Goal: Obtain resource: Download file/media

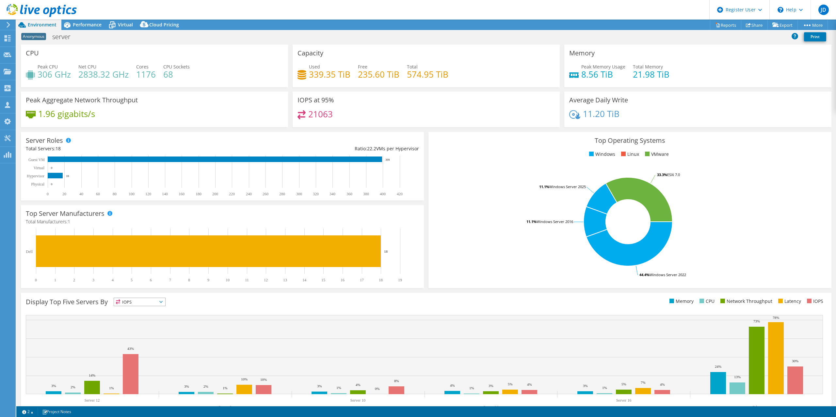
select select "HongKong"
select select "USD"
click at [715, 25] on link "Reports" at bounding box center [725, 25] width 31 height 10
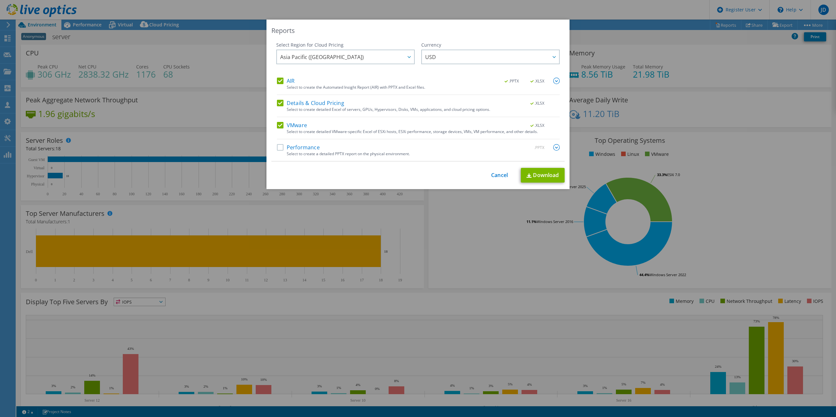
click at [279, 126] on label "VMware" at bounding box center [292, 125] width 30 height 7
click at [0, 0] on input "VMware" at bounding box center [0, 0] width 0 height 0
click at [280, 146] on label "Performance" at bounding box center [298, 147] width 43 height 7
click at [0, 0] on input "Performance" at bounding box center [0, 0] width 0 height 0
click at [554, 81] on img at bounding box center [556, 81] width 7 height 7
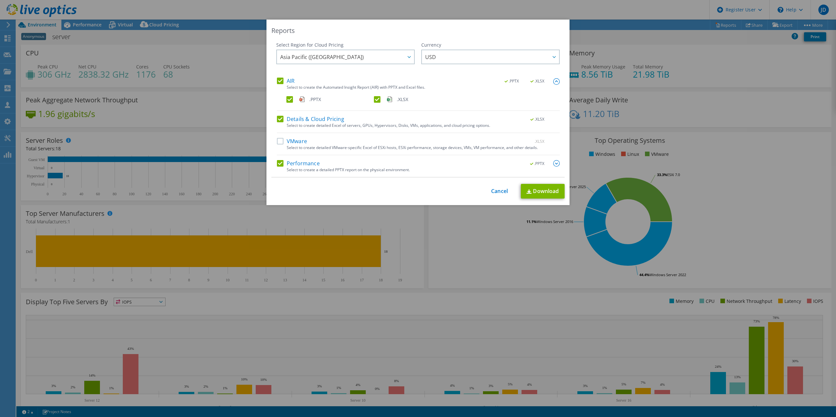
click at [377, 98] on label ".XLSX" at bounding box center [417, 99] width 86 height 7
click at [0, 0] on input ".XLSX" at bounding box center [0, 0] width 0 height 0
click at [557, 163] on img at bounding box center [556, 163] width 7 height 7
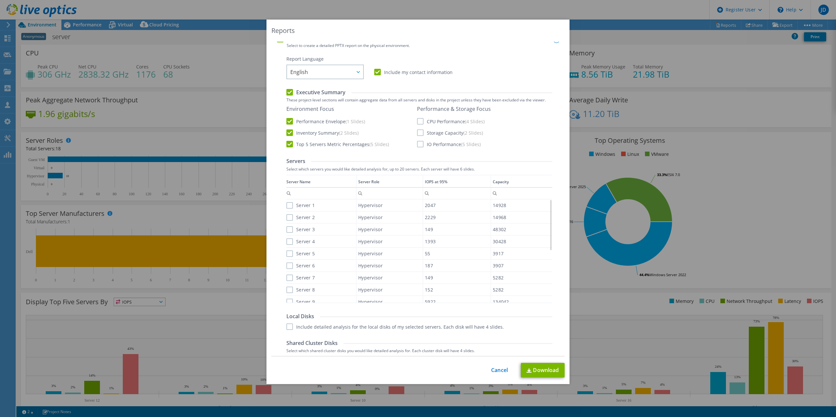
scroll to position [133, 0]
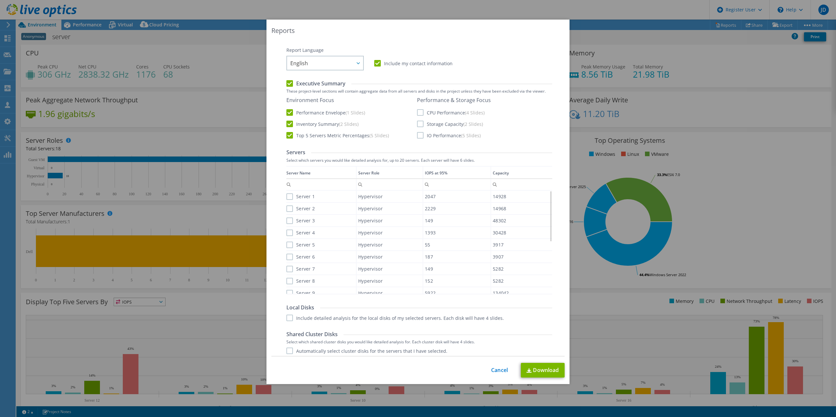
click at [421, 112] on label "CPU Performance (4 Slides)" at bounding box center [451, 112] width 68 height 7
click at [0, 0] on input "CPU Performance (4 Slides)" at bounding box center [0, 0] width 0 height 0
click at [421, 123] on label "Storage Capacity (2 Slides)" at bounding box center [450, 124] width 66 height 7
click at [0, 0] on input "Storage Capacity (2 Slides)" at bounding box center [0, 0] width 0 height 0
click at [421, 136] on label "IO Performance (5 Slides)" at bounding box center [449, 135] width 64 height 7
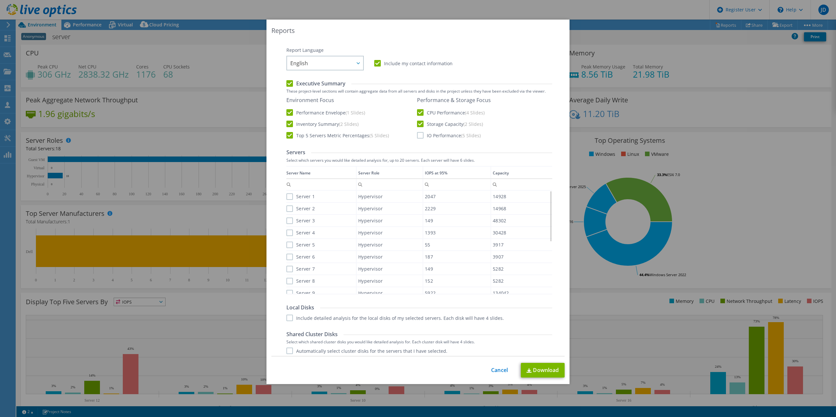
click at [0, 0] on input "IO Performance (5 Slides)" at bounding box center [0, 0] width 0 height 0
click at [288, 322] on div "Report Language English Deutsch Español Français Italiano Polski Português Русс…" at bounding box center [419, 295] width 266 height 496
click at [291, 317] on label "Include detailed analysis for the local disks of my selected servers. Each disk…" at bounding box center [394, 318] width 217 height 7
click at [0, 0] on input "Include detailed analysis for the local disks of my selected servers. Each disk…" at bounding box center [0, 0] width 0 height 0
click at [290, 196] on label "Server 1" at bounding box center [300, 197] width 28 height 7
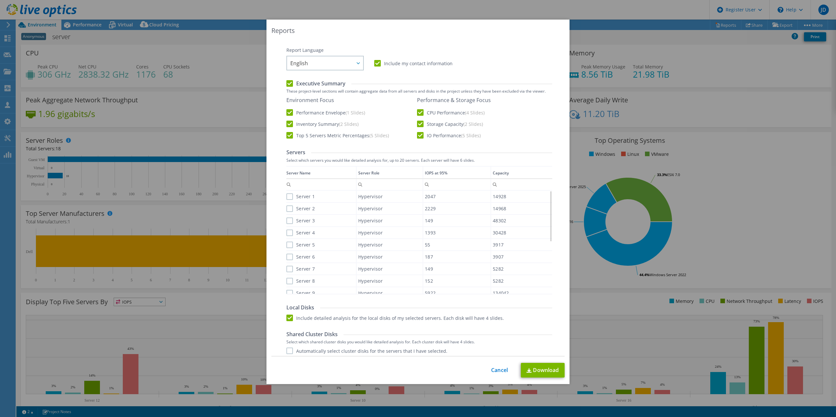
click at [0, 0] on input "Server 1" at bounding box center [0, 0] width 0 height 0
click at [291, 207] on label "Server 2" at bounding box center [300, 209] width 28 height 7
click at [0, 0] on input "Server 2" at bounding box center [0, 0] width 0 height 0
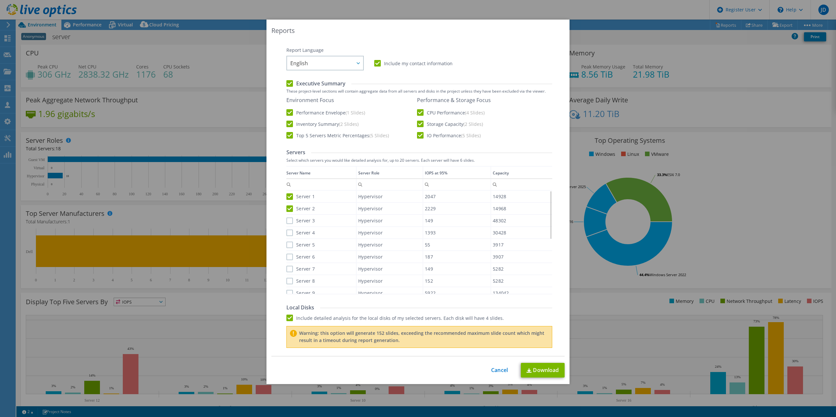
click at [290, 218] on label "Server 3" at bounding box center [300, 221] width 28 height 7
click at [0, 0] on input "Server 3" at bounding box center [0, 0] width 0 height 0
click at [291, 230] on label "Server 4" at bounding box center [300, 233] width 28 height 7
click at [0, 0] on input "Server 4" at bounding box center [0, 0] width 0 height 0
click at [289, 244] on label "Server 5" at bounding box center [300, 245] width 28 height 7
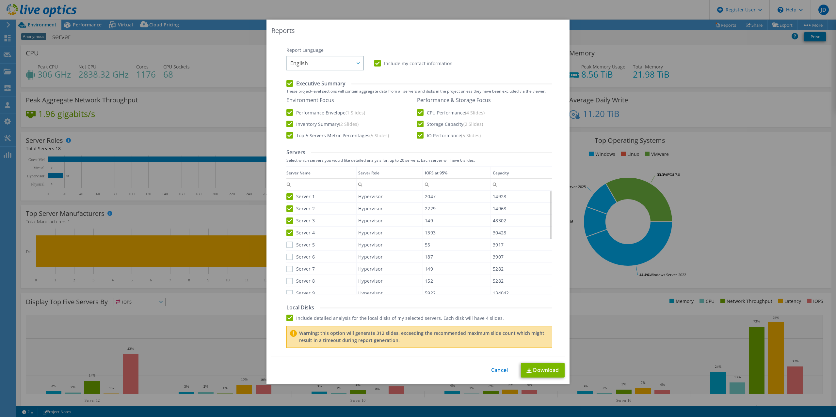
click at [0, 0] on input "Server 5" at bounding box center [0, 0] width 0 height 0
click at [291, 256] on label "Server 6" at bounding box center [300, 257] width 28 height 7
click at [0, 0] on input "Server 6" at bounding box center [0, 0] width 0 height 0
click at [291, 271] on label "Server 7" at bounding box center [300, 269] width 28 height 7
click at [0, 0] on input "Server 7" at bounding box center [0, 0] width 0 height 0
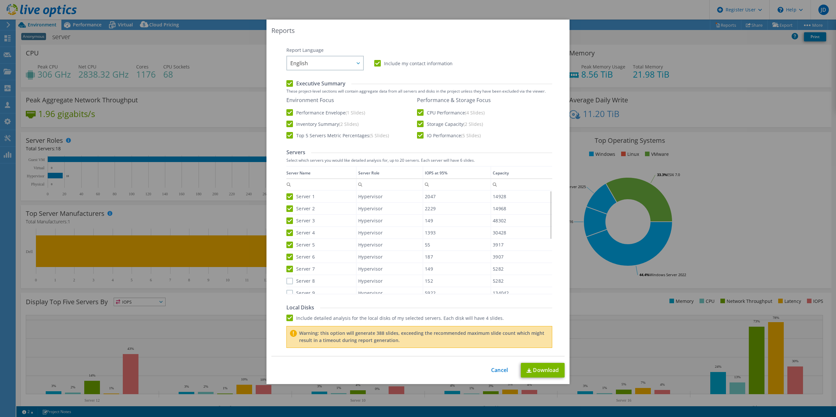
click at [292, 279] on label "Server 8" at bounding box center [300, 281] width 28 height 7
click at [0, 0] on input "Server 8" at bounding box center [0, 0] width 0 height 0
drag, startPoint x: 290, startPoint y: 293, endPoint x: 312, endPoint y: 255, distance: 43.7
click at [290, 293] on label "Server 9" at bounding box center [300, 293] width 28 height 7
click at [0, 0] on input "Server 9" at bounding box center [0, 0] width 0 height 0
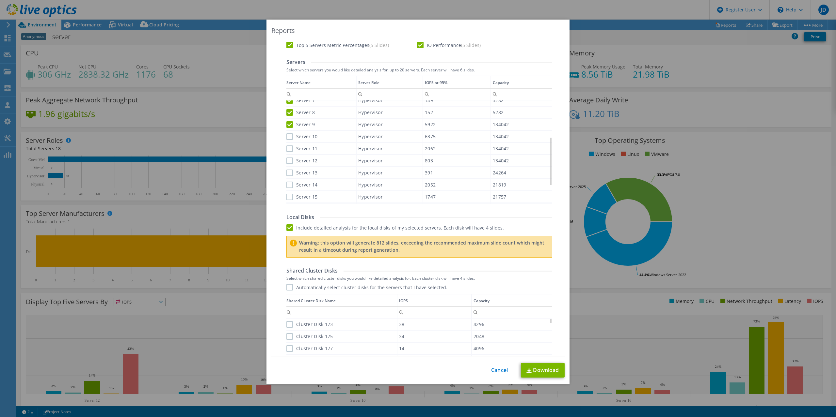
scroll to position [233, 0]
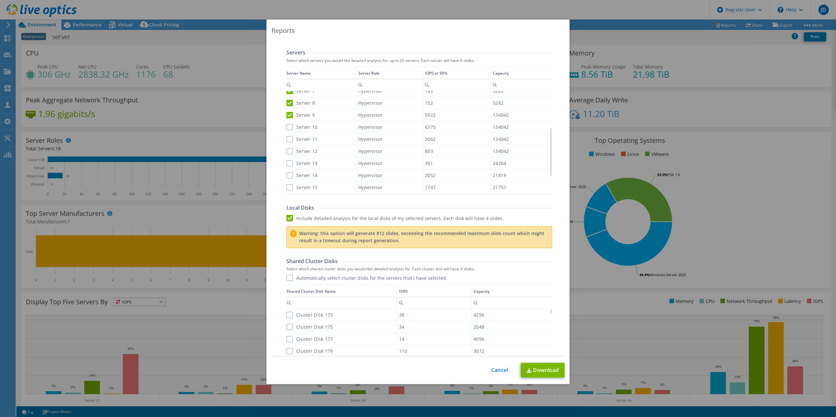
click at [291, 125] on label "Server 10" at bounding box center [301, 127] width 31 height 7
click at [0, 0] on input "Server 10" at bounding box center [0, 0] width 0 height 0
click at [289, 136] on label "Server 11" at bounding box center [301, 139] width 31 height 7
click at [0, 0] on input "Server 11" at bounding box center [0, 0] width 0 height 0
click at [289, 150] on label "Server 12" at bounding box center [301, 151] width 31 height 7
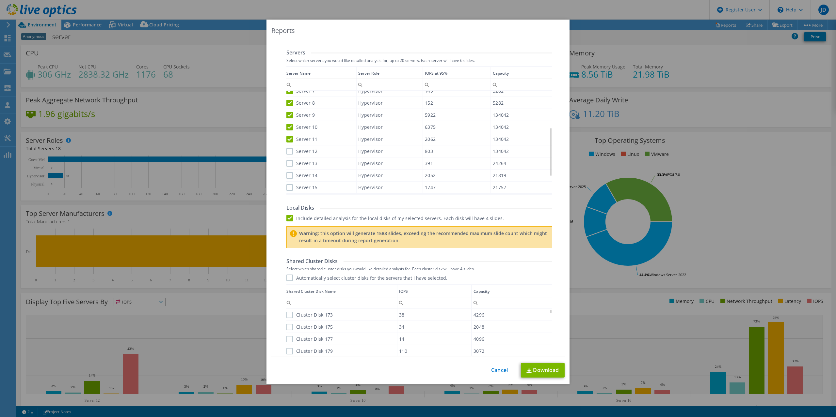
click at [0, 0] on input "Server 12" at bounding box center [0, 0] width 0 height 0
click at [291, 166] on label "Server 13" at bounding box center [301, 163] width 31 height 7
click at [0, 0] on input "Server 13" at bounding box center [0, 0] width 0 height 0
click at [289, 179] on label "Server 14" at bounding box center [301, 175] width 31 height 7
click at [0, 0] on input "Server 14" at bounding box center [0, 0] width 0 height 0
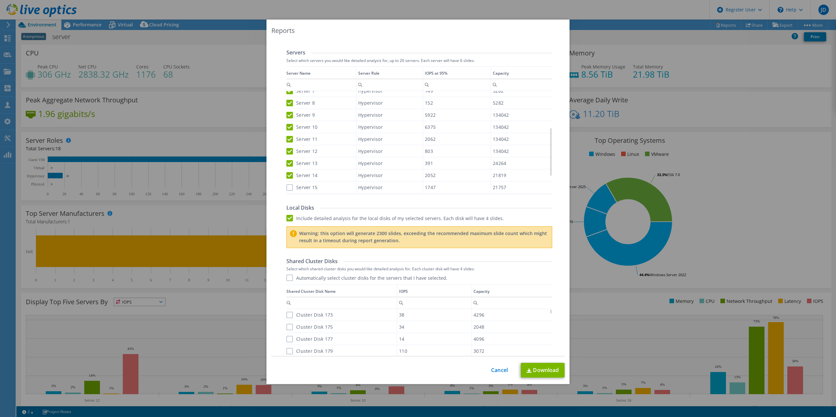
click at [290, 186] on label "Server 15" at bounding box center [301, 187] width 31 height 7
click at [0, 0] on input "Server 15" at bounding box center [0, 0] width 0 height 0
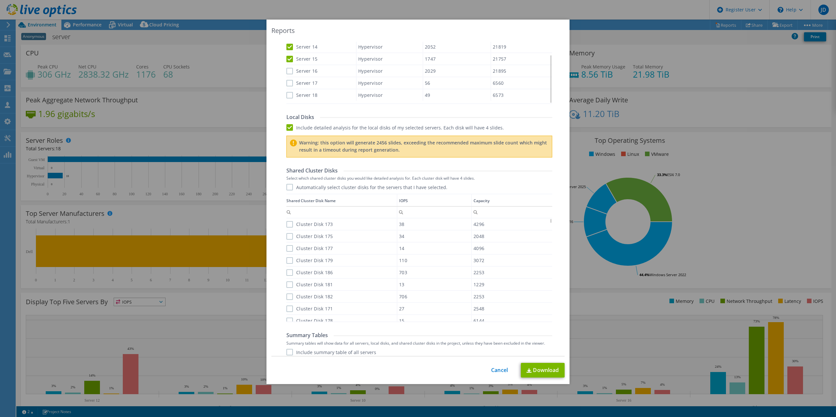
scroll to position [333, 0]
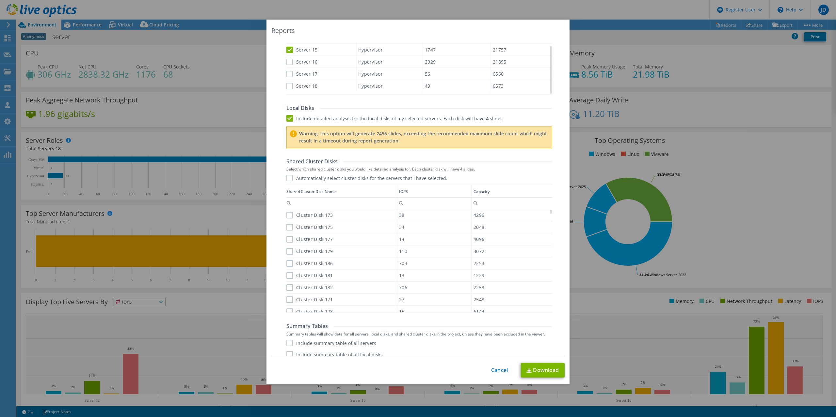
click at [290, 62] on label "Server 16" at bounding box center [301, 62] width 31 height 7
click at [0, 0] on input "Server 16" at bounding box center [0, 0] width 0 height 0
click at [291, 73] on label "Server 17" at bounding box center [301, 74] width 31 height 7
click at [0, 0] on input "Server 17" at bounding box center [0, 0] width 0 height 0
click at [289, 87] on label "Server 18" at bounding box center [301, 86] width 31 height 7
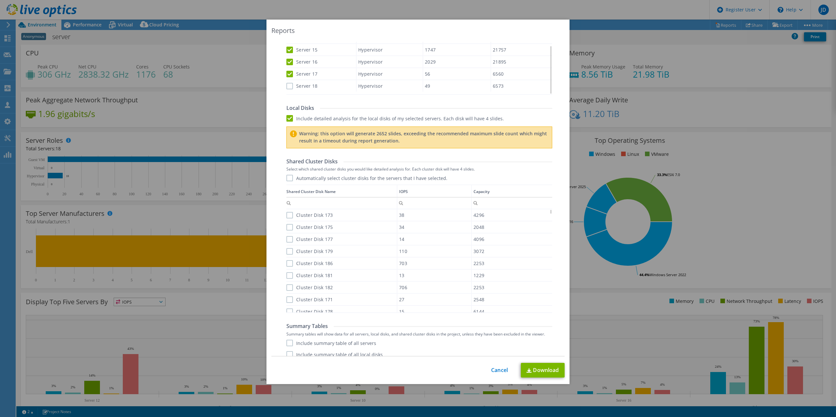
click at [0, 0] on input "Server 18" at bounding box center [0, 0] width 0 height 0
click at [423, 203] on input "Column IOPS, Filter cell" at bounding box center [434, 203] width 74 height 8
click at [419, 192] on td "IOPS" at bounding box center [434, 191] width 74 height 12
click at [419, 192] on td "IOPS" at bounding box center [434, 191] width 73 height 12
click at [289, 214] on label "Cluster Disk 53" at bounding box center [308, 215] width 44 height 7
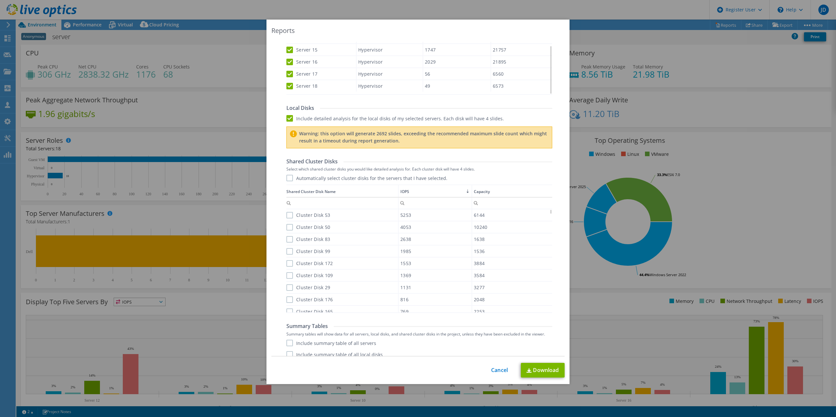
click at [0, 0] on input "Cluster Disk 53" at bounding box center [0, 0] width 0 height 0
click at [289, 228] on label "Cluster Disk 50" at bounding box center [308, 227] width 44 height 7
click at [0, 0] on input "Cluster Disk 50" at bounding box center [0, 0] width 0 height 0
click at [290, 238] on label "Cluster Disk 83" at bounding box center [308, 239] width 44 height 7
click at [0, 0] on input "Cluster Disk 83" at bounding box center [0, 0] width 0 height 0
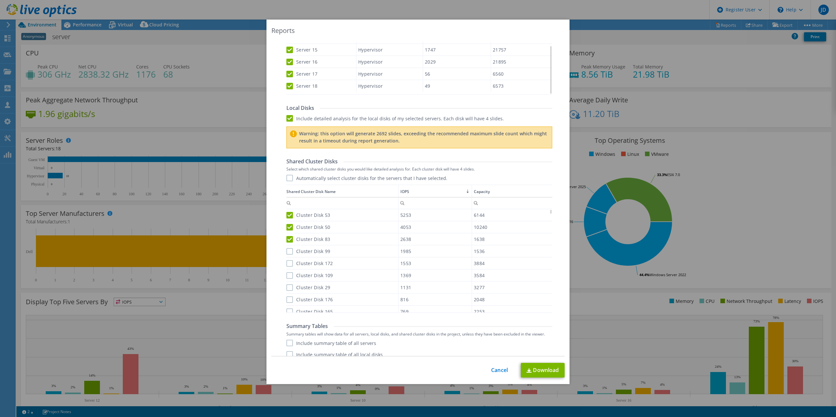
click at [292, 253] on label "Cluster Disk 99" at bounding box center [308, 251] width 44 height 7
click at [0, 0] on input "Cluster Disk 99" at bounding box center [0, 0] width 0 height 0
click at [291, 261] on label "Cluster Disk 172" at bounding box center [309, 263] width 46 height 7
click at [0, 0] on input "Cluster Disk 172" at bounding box center [0, 0] width 0 height 0
click at [291, 274] on label "Cluster Disk 109" at bounding box center [309, 276] width 46 height 7
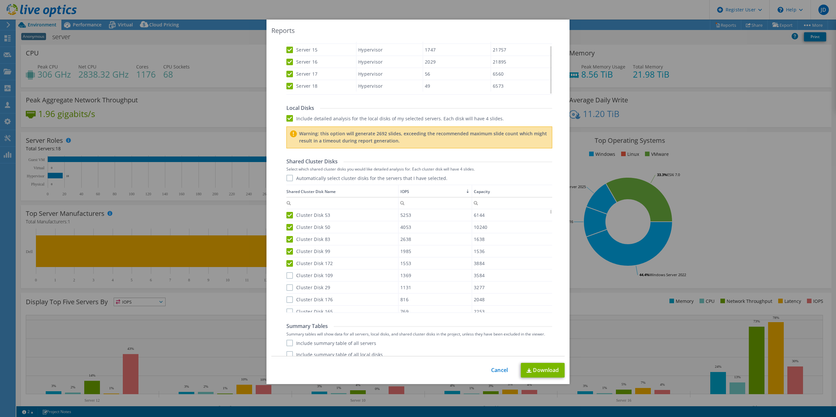
click at [0, 0] on input "Cluster Disk 109" at bounding box center [0, 0] width 0 height 0
click at [290, 289] on label "Cluster Disk 29" at bounding box center [308, 288] width 44 height 7
click at [0, 0] on input "Cluster Disk 29" at bounding box center [0, 0] width 0 height 0
click at [290, 300] on label "Cluster Disk 176" at bounding box center [309, 300] width 46 height 7
click at [0, 0] on input "Cluster Disk 176" at bounding box center [0, 0] width 0 height 0
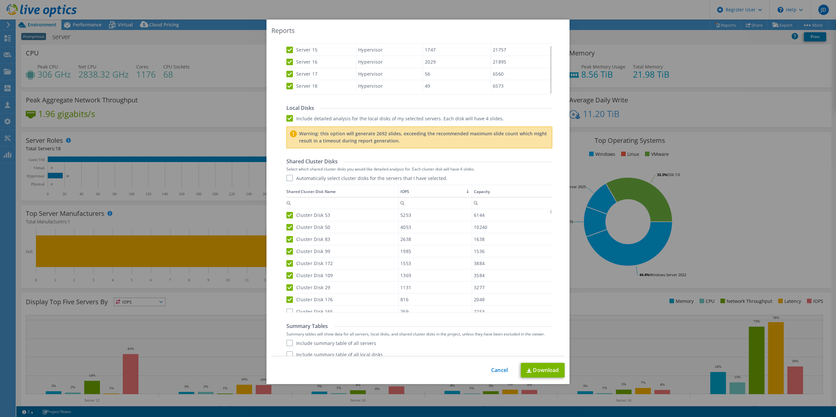
drag, startPoint x: 291, startPoint y: 311, endPoint x: 308, endPoint y: 289, distance: 27.9
click at [291, 311] on label "Cluster Disk 165" at bounding box center [309, 312] width 46 height 7
click at [0, 0] on input "Cluster Disk 165" at bounding box center [0, 0] width 0 height 0
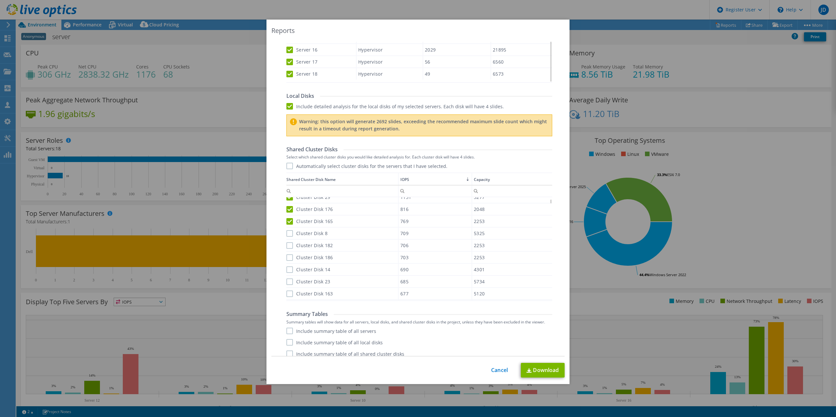
scroll to position [351, 0]
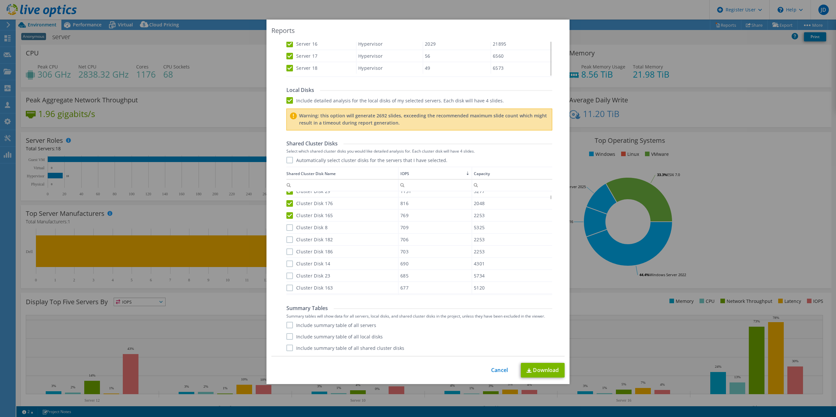
click at [288, 228] on label "Cluster Disk 8" at bounding box center [306, 228] width 41 height 7
click at [0, 0] on input "Cluster Disk 8" at bounding box center [0, 0] width 0 height 0
click at [290, 240] on label "Cluster Disk 182" at bounding box center [309, 240] width 46 height 7
click at [0, 0] on input "Cluster Disk 182" at bounding box center [0, 0] width 0 height 0
click at [290, 251] on label "Cluster Disk 186" at bounding box center [309, 252] width 46 height 7
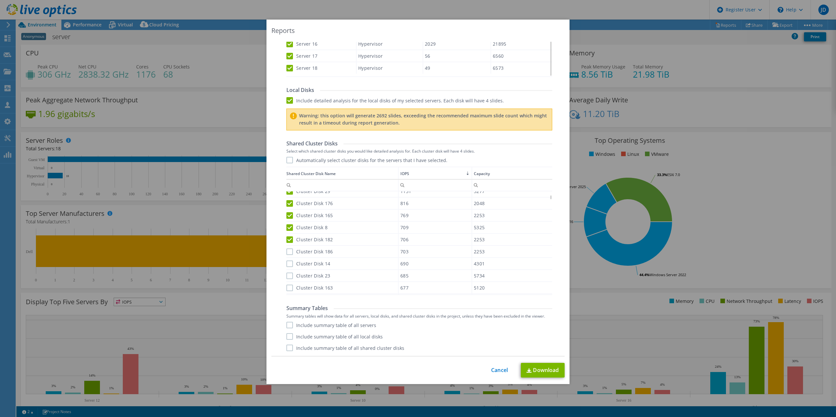
click at [0, 0] on input "Cluster Disk 186" at bounding box center [0, 0] width 0 height 0
click at [290, 264] on label "Cluster Disk 14" at bounding box center [308, 264] width 44 height 7
click at [0, 0] on input "Cluster Disk 14" at bounding box center [0, 0] width 0 height 0
click at [290, 277] on label "Cluster Disk 23" at bounding box center [308, 276] width 44 height 7
click at [0, 0] on input "Cluster Disk 23" at bounding box center [0, 0] width 0 height 0
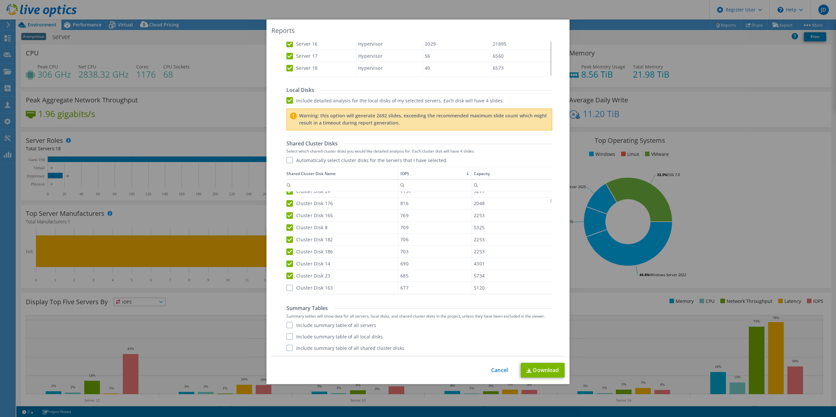
scroll to position [157, 0]
click at [289, 210] on label "Cluster Disk 163" at bounding box center [309, 210] width 46 height 7
click at [0, 0] on input "Cluster Disk 163" at bounding box center [0, 0] width 0 height 0
click at [289, 223] on label "Cluster Disk 185" at bounding box center [309, 222] width 46 height 7
click at [0, 0] on input "Cluster Disk 185" at bounding box center [0, 0] width 0 height 0
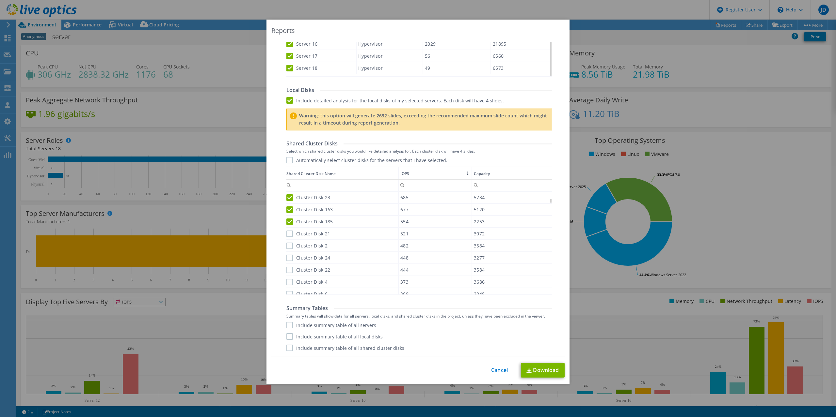
click at [292, 236] on label "Cluster Disk 21" at bounding box center [308, 234] width 44 height 7
click at [0, 0] on input "Cluster Disk 21" at bounding box center [0, 0] width 0 height 0
click at [288, 324] on label "Include summary table of all servers" at bounding box center [331, 325] width 90 height 7
click at [0, 0] on input "Include summary table of all servers" at bounding box center [0, 0] width 0 height 0
click at [291, 337] on label "Include summary table of all local disks" at bounding box center [334, 337] width 96 height 7
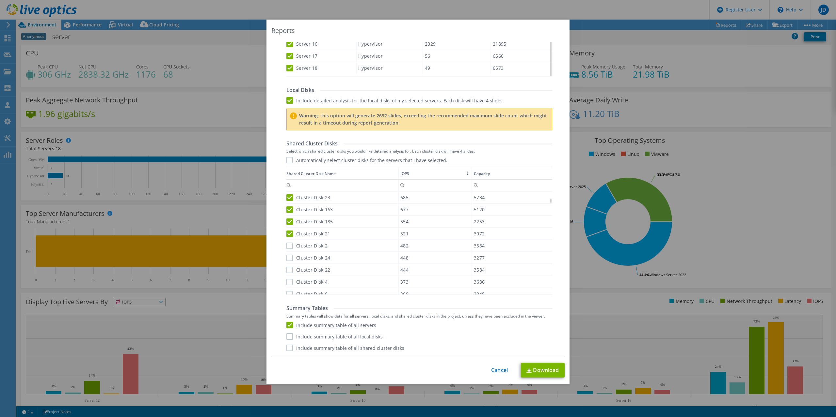
click at [0, 0] on input "Include summary table of all local disks" at bounding box center [0, 0] width 0 height 0
click at [291, 346] on label "Include summary table of all shared cluster disks" at bounding box center [345, 348] width 118 height 7
click at [0, 0] on input "Include summary table of all shared cluster disks" at bounding box center [0, 0] width 0 height 0
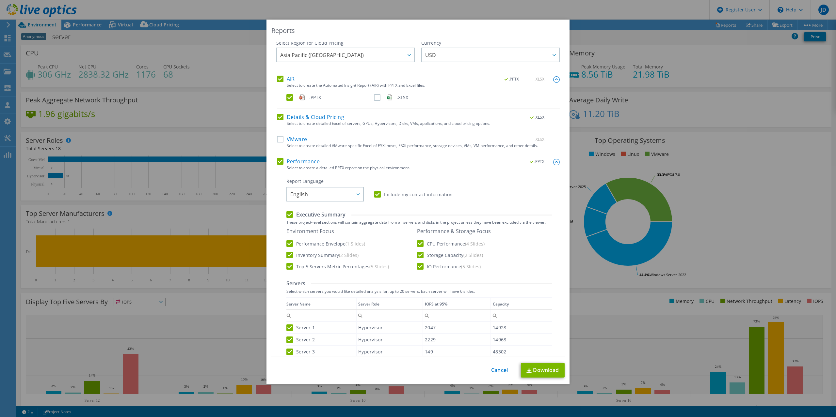
scroll to position [0, 0]
click at [546, 374] on link "Download" at bounding box center [543, 370] width 44 height 15
click at [386, 54] on span "Asia Pacific ([GEOGRAPHIC_DATA])" at bounding box center [347, 56] width 134 height 13
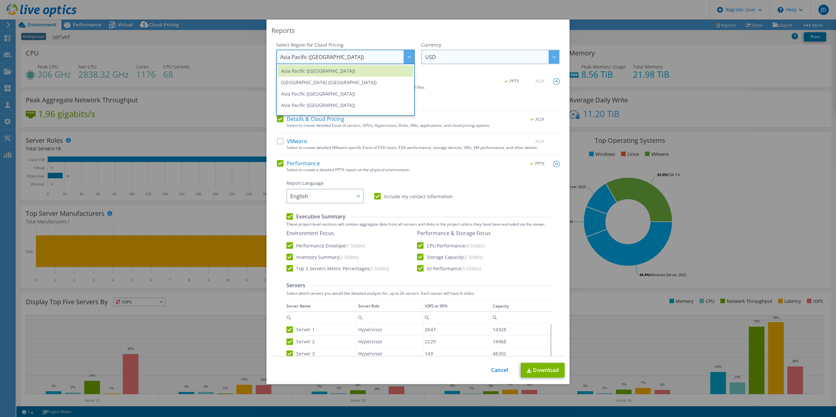
click at [451, 59] on span "USD" at bounding box center [492, 56] width 134 height 13
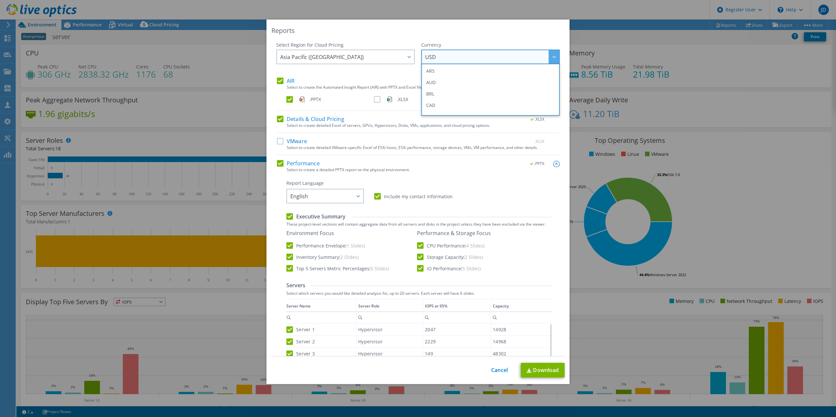
click at [451, 59] on span "USD" at bounding box center [492, 56] width 134 height 13
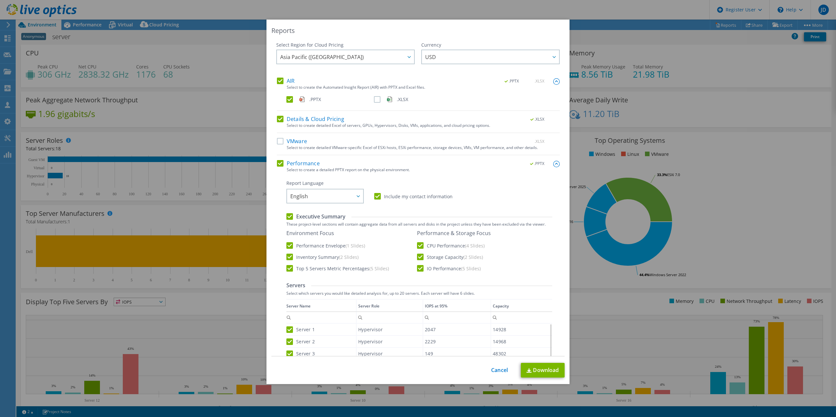
click at [394, 121] on div "Details & Cloud Pricing .XLSX" at bounding box center [418, 120] width 283 height 8
click at [333, 119] on label "Details & Cloud Pricing" at bounding box center [310, 119] width 67 height 7
click at [0, 0] on input "Details & Cloud Pricing" at bounding box center [0, 0] width 0 height 0
click at [333, 119] on label "Details & Cloud Pricing" at bounding box center [310, 119] width 67 height 7
click at [0, 0] on input "Details & Cloud Pricing" at bounding box center [0, 0] width 0 height 0
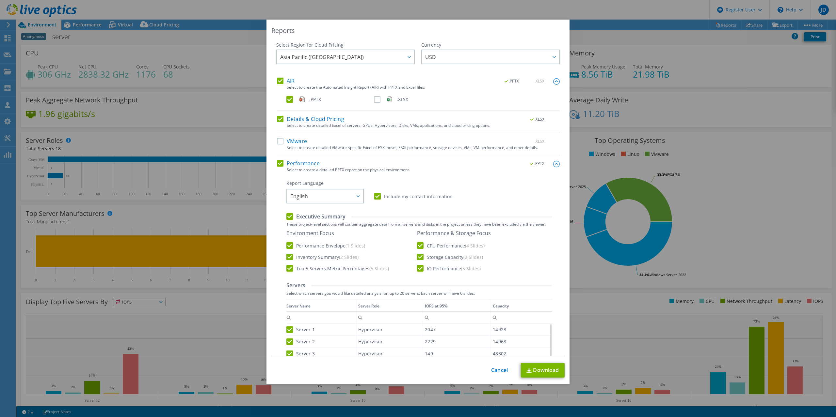
click at [333, 119] on label "Details & Cloud Pricing" at bounding box center [310, 119] width 67 height 7
click at [0, 0] on input "Details & Cloud Pricing" at bounding box center [0, 0] width 0 height 0
click at [333, 119] on label "Details & Cloud Pricing" at bounding box center [310, 119] width 67 height 7
click at [0, 0] on input "Details & Cloud Pricing" at bounding box center [0, 0] width 0 height 0
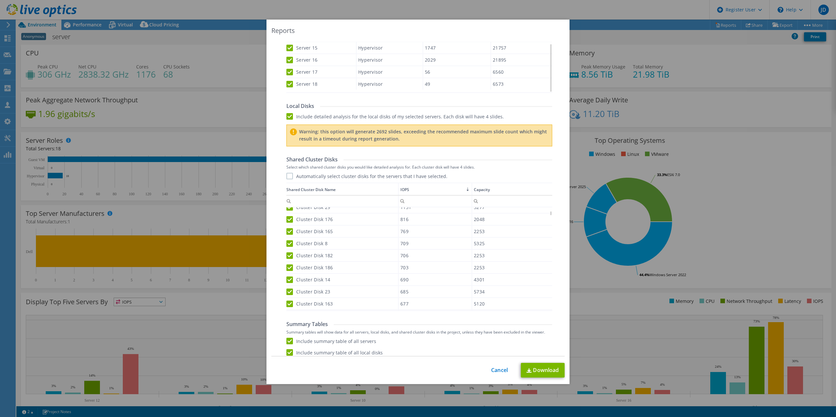
scroll to position [351, 0]
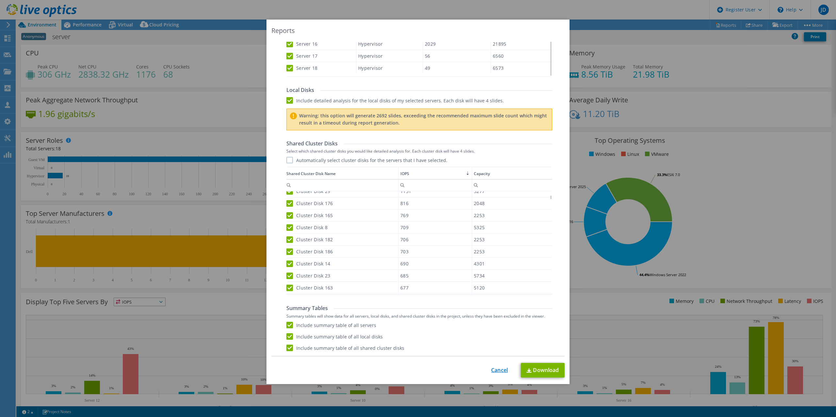
click at [500, 371] on link "Cancel" at bounding box center [499, 371] width 17 height 6
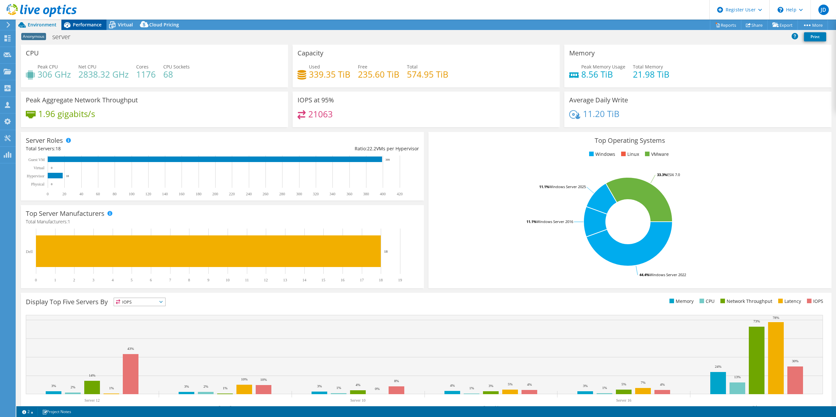
click at [77, 26] on span "Performance" at bounding box center [87, 25] width 29 height 6
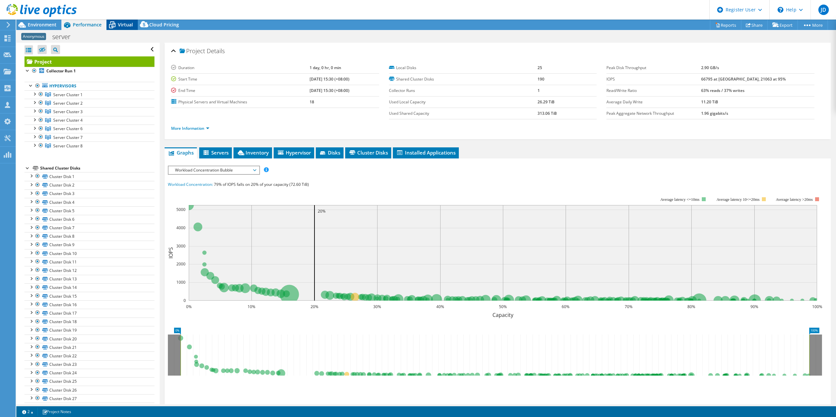
click at [118, 22] on icon at bounding box center [111, 24] width 11 height 11
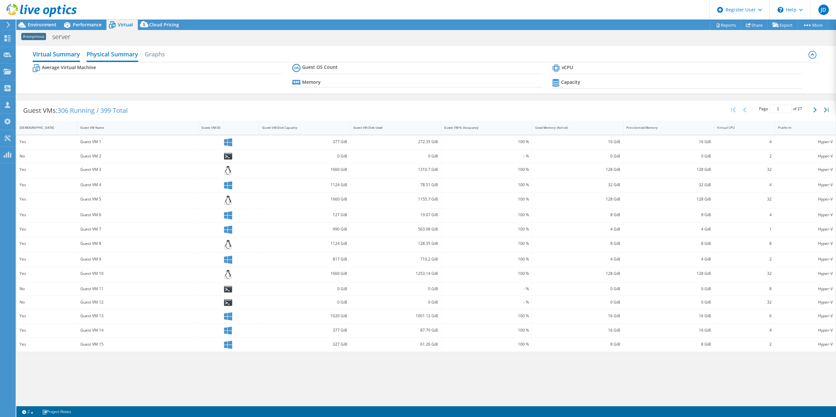
click at [99, 53] on h2 "Physical Summary" at bounding box center [113, 55] width 52 height 14
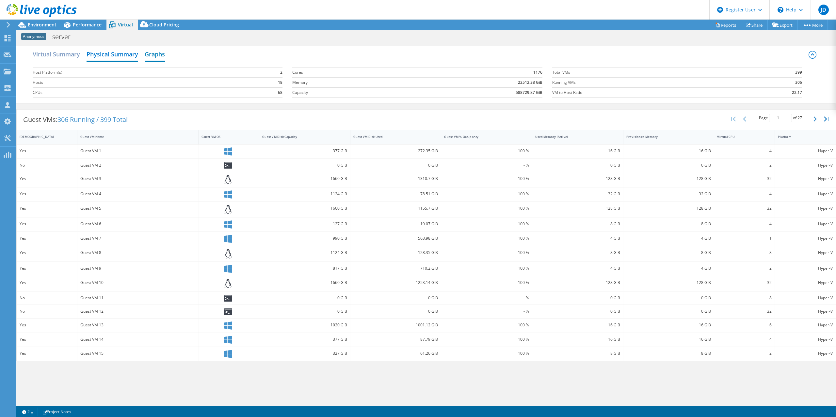
click at [160, 57] on h2 "Graphs" at bounding box center [155, 55] width 20 height 14
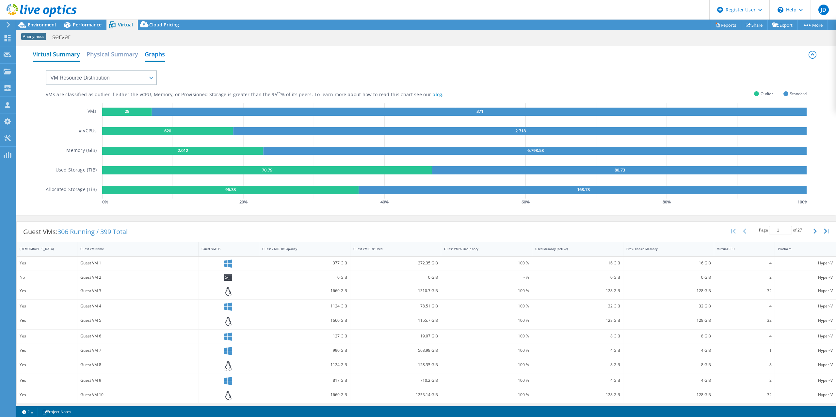
click at [67, 56] on h2 "Virtual Summary" at bounding box center [56, 55] width 47 height 14
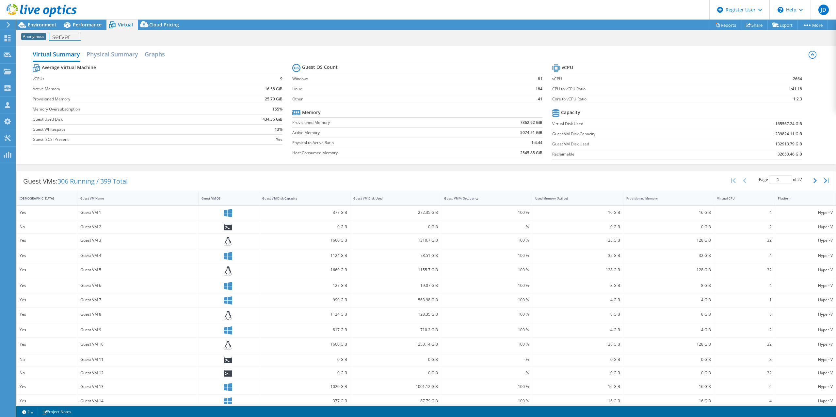
click at [58, 38] on h1 "server" at bounding box center [64, 36] width 31 height 7
click at [160, 25] on span "Cloud Pricing" at bounding box center [164, 25] width 30 height 6
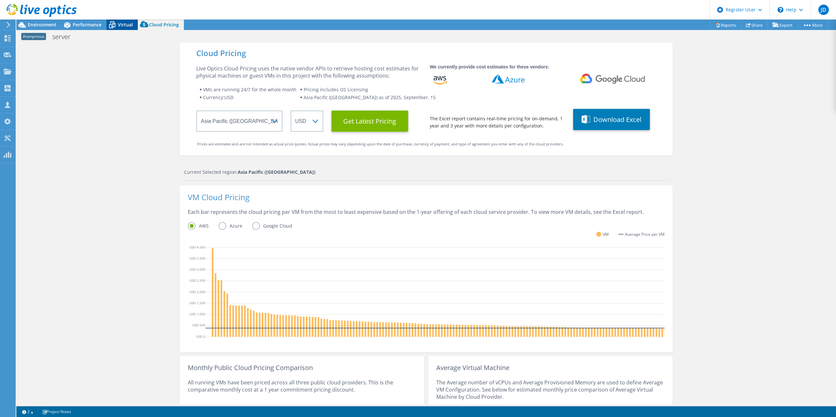
click at [116, 24] on icon at bounding box center [111, 24] width 11 height 11
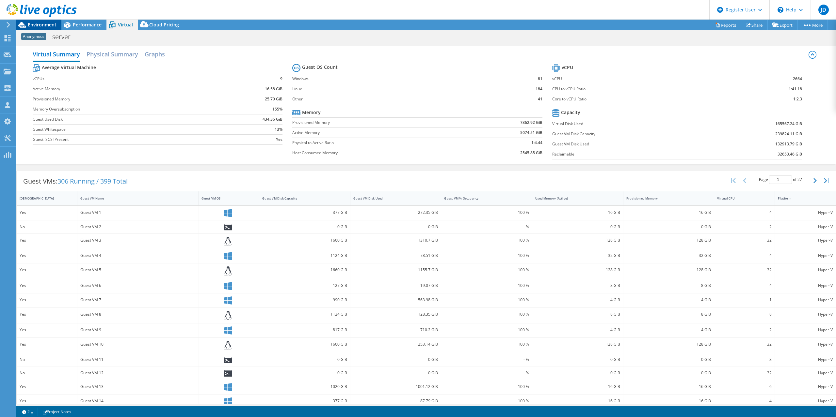
click at [52, 25] on span "Environment" at bounding box center [42, 25] width 29 height 6
